Goal: Transaction & Acquisition: Download file/media

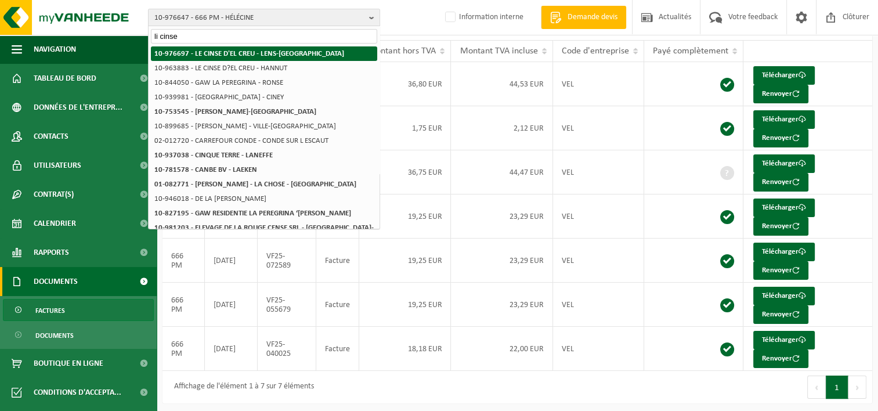
type input "li cinse"
drag, startPoint x: 224, startPoint y: 50, endPoint x: 221, endPoint y: 58, distance: 8.8
click at [224, 50] on strong "10-976697 - [GEOGRAPHIC_DATA]-[GEOGRAPHIC_DATA]" at bounding box center [249, 54] width 190 height 8
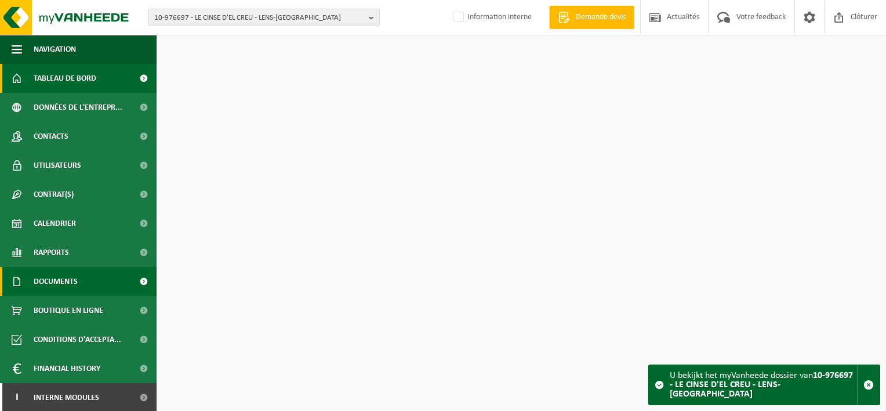
click at [67, 290] on span "Documents" at bounding box center [56, 281] width 44 height 29
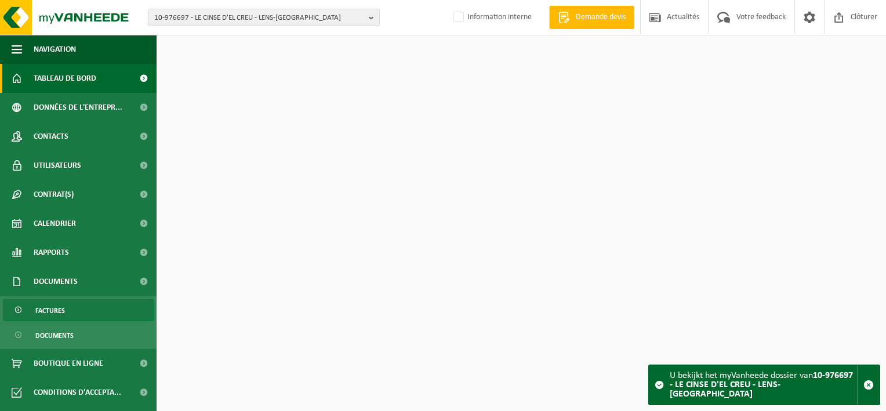
click at [71, 309] on link "Factures" at bounding box center [78, 310] width 151 height 22
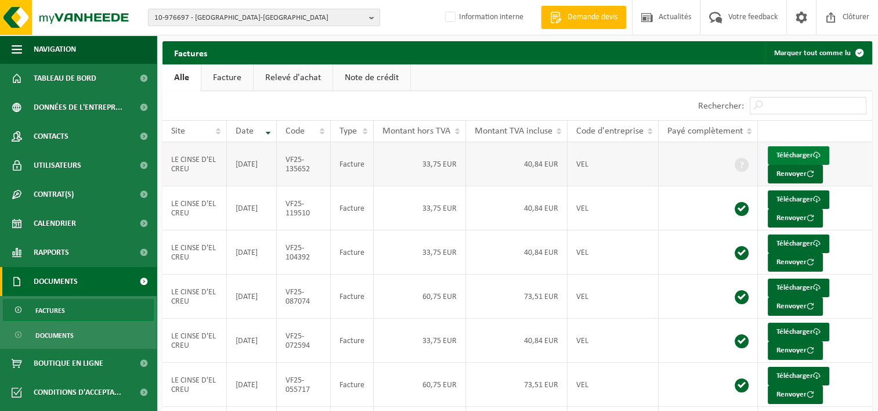
click at [791, 153] on link "Télécharger" at bounding box center [797, 155] width 61 height 19
click at [784, 196] on link "Télécharger" at bounding box center [797, 199] width 61 height 19
